Goal: Check status

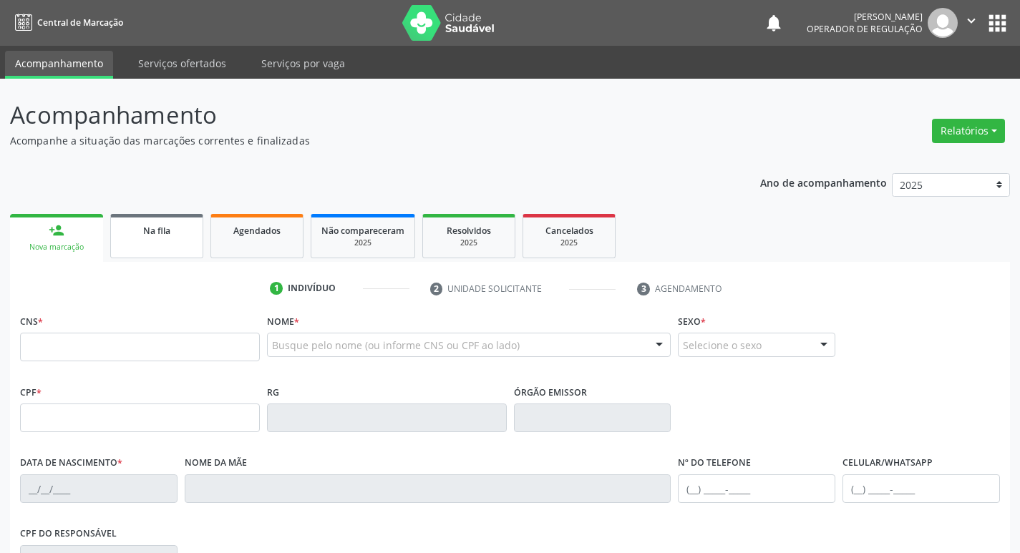
click at [176, 242] on link "Na fila" at bounding box center [156, 236] width 93 height 44
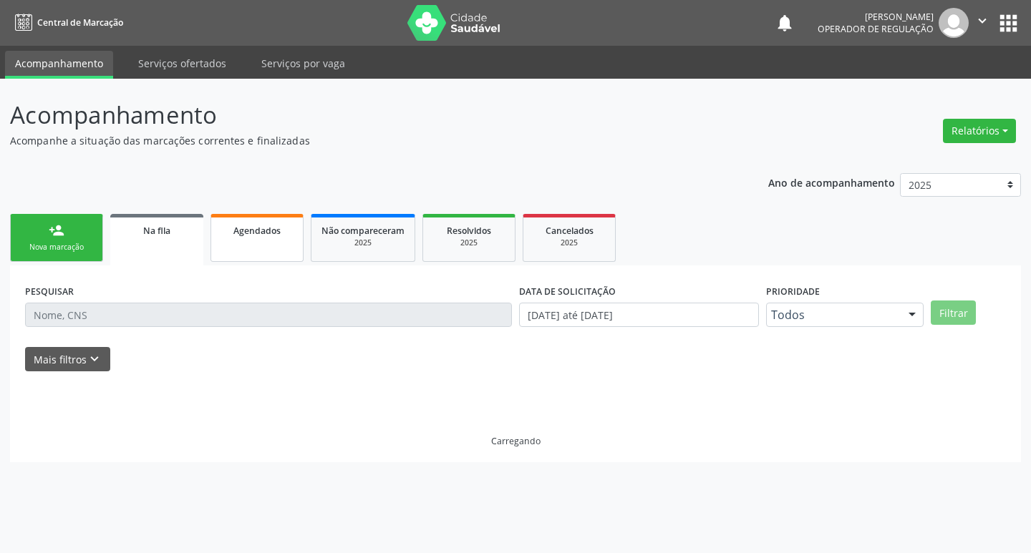
click at [255, 234] on span "Agendados" at bounding box center [256, 231] width 47 height 12
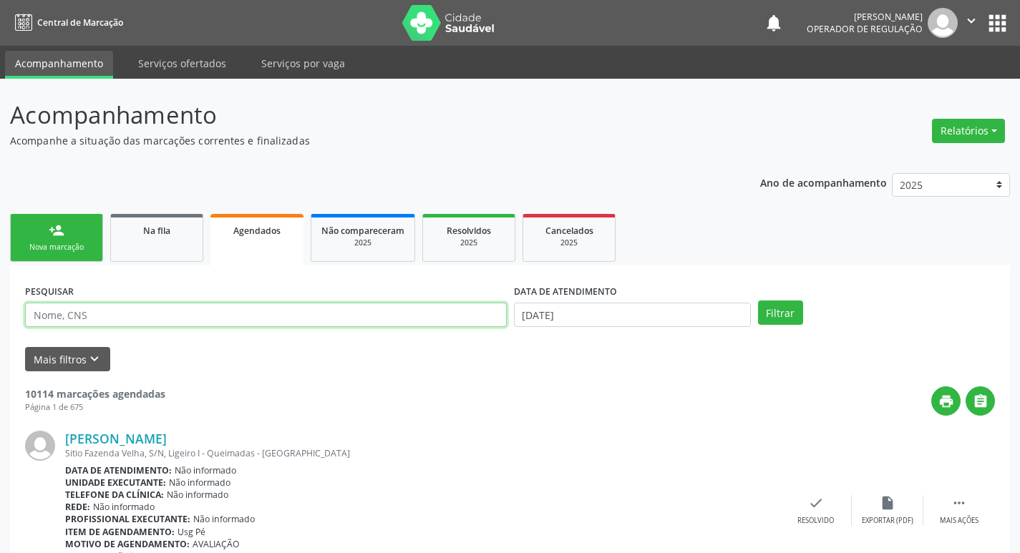
click at [178, 316] on input "text" at bounding box center [266, 315] width 482 height 24
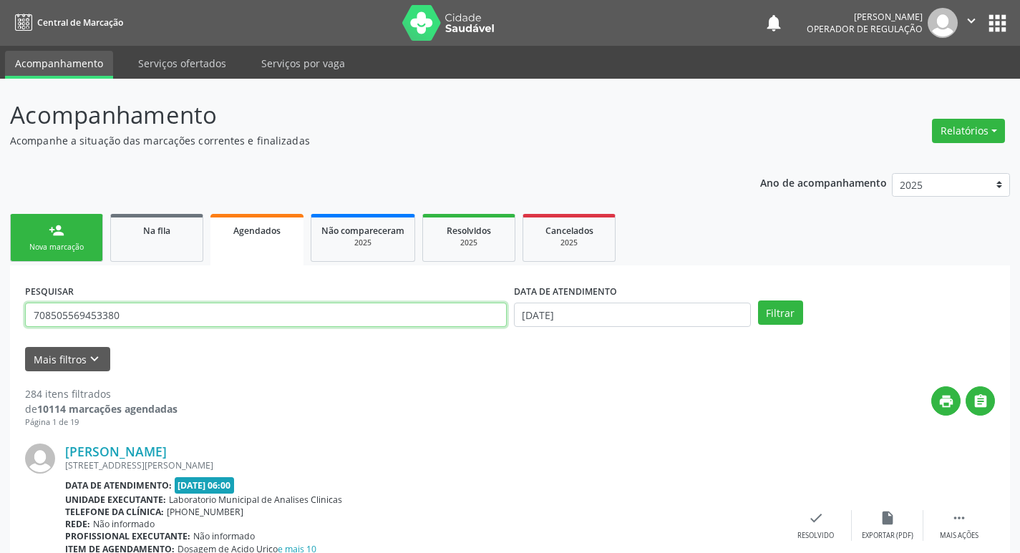
type input "708505569453380"
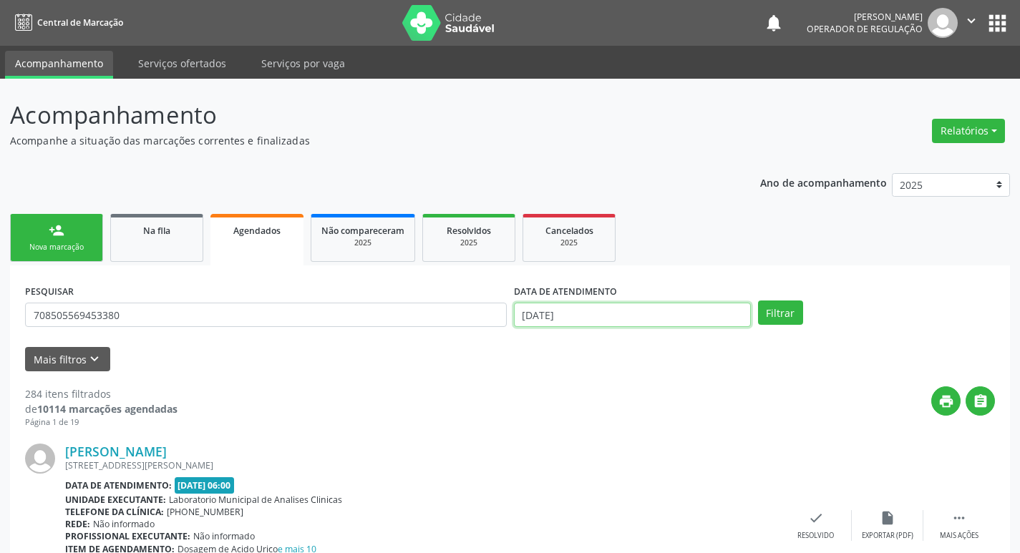
click at [573, 324] on body "Central de Marcação notifications [PERSON_NAME] Operador de regulação  Configu…" at bounding box center [510, 276] width 1020 height 553
click at [783, 306] on button "Filtrar" at bounding box center [780, 313] width 45 height 24
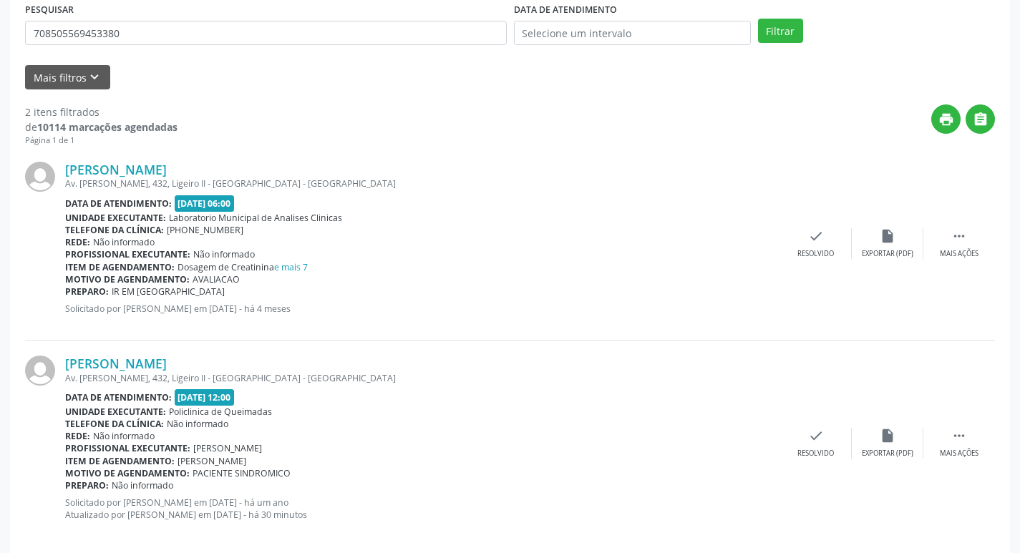
scroll to position [300, 0]
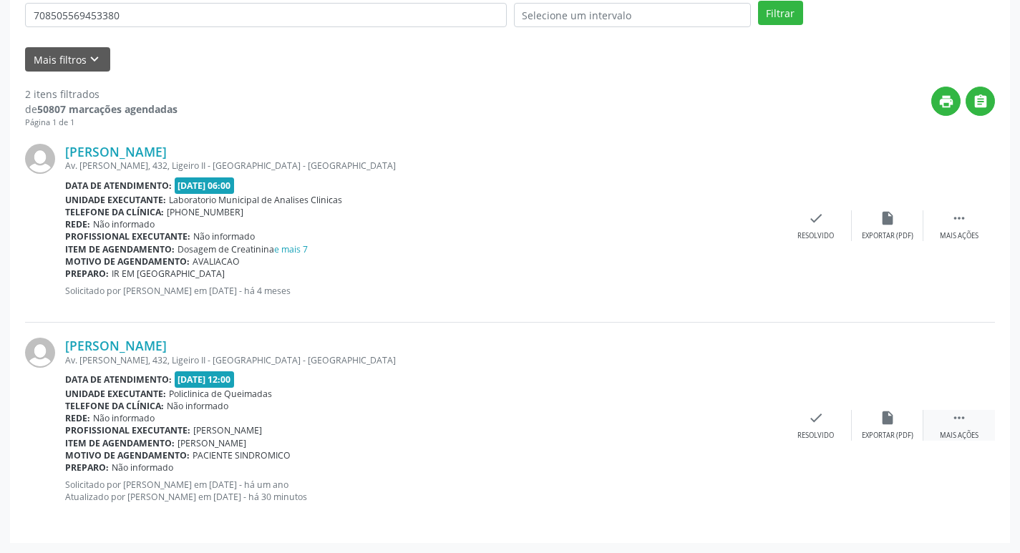
click at [965, 419] on icon "" at bounding box center [959, 418] width 16 height 16
click at [689, 422] on div "print Imprimir" at bounding box center [673, 425] width 72 height 31
click at [660, 423] on div "print Imprimir" at bounding box center [673, 425] width 72 height 31
